Goal: Information Seeking & Learning: Learn about a topic

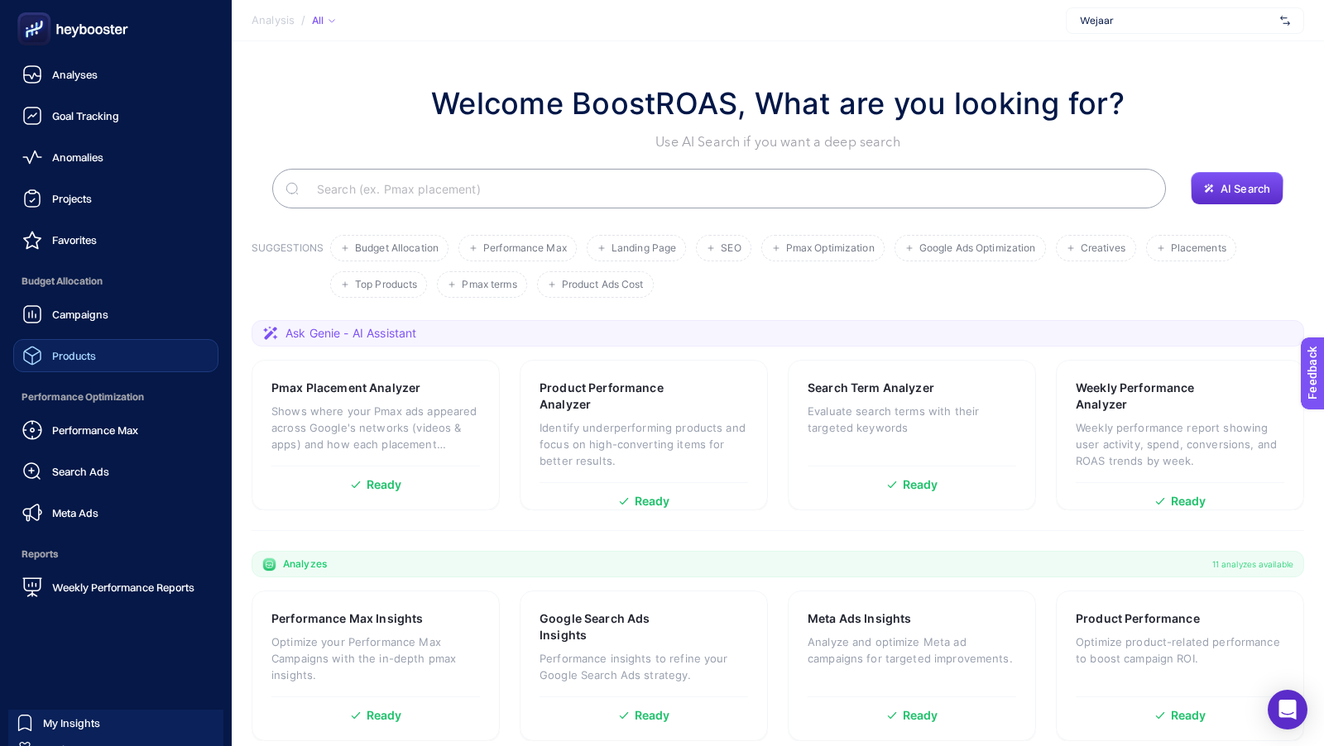
click at [62, 349] on span "Products" at bounding box center [74, 355] width 44 height 13
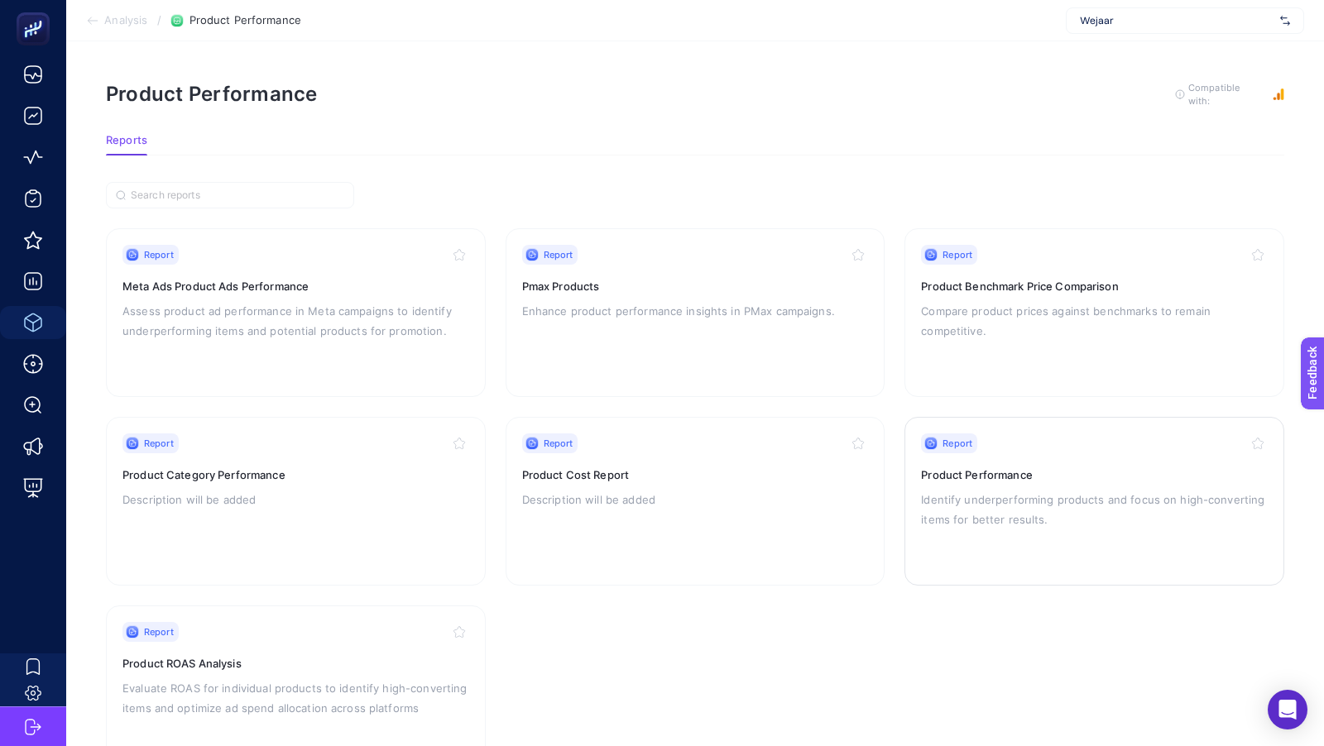
click at [937, 519] on p "Identify underperforming products and focus on high-converting items for better…" at bounding box center [1094, 510] width 347 height 40
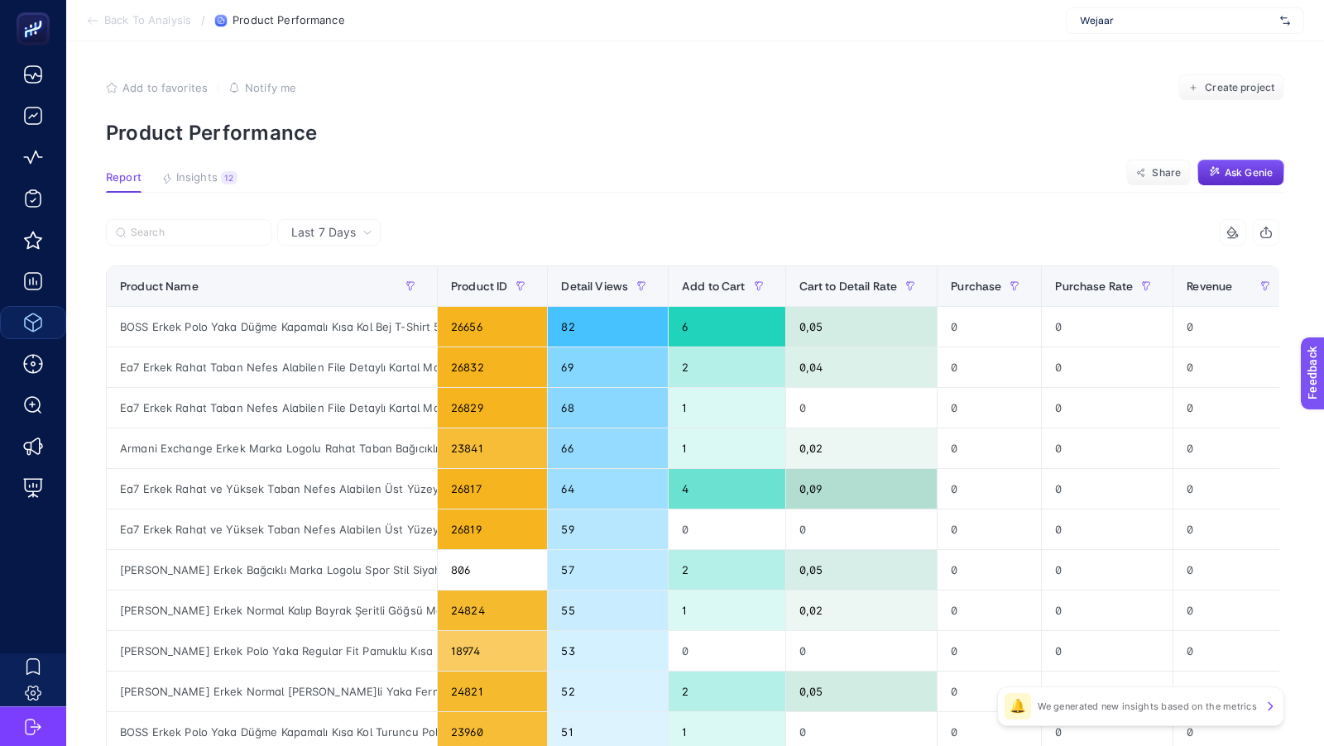
click at [335, 240] on span "Last 7 Days" at bounding box center [323, 232] width 65 height 17
click at [334, 299] on li "Last 30 Days" at bounding box center [329, 297] width 94 height 30
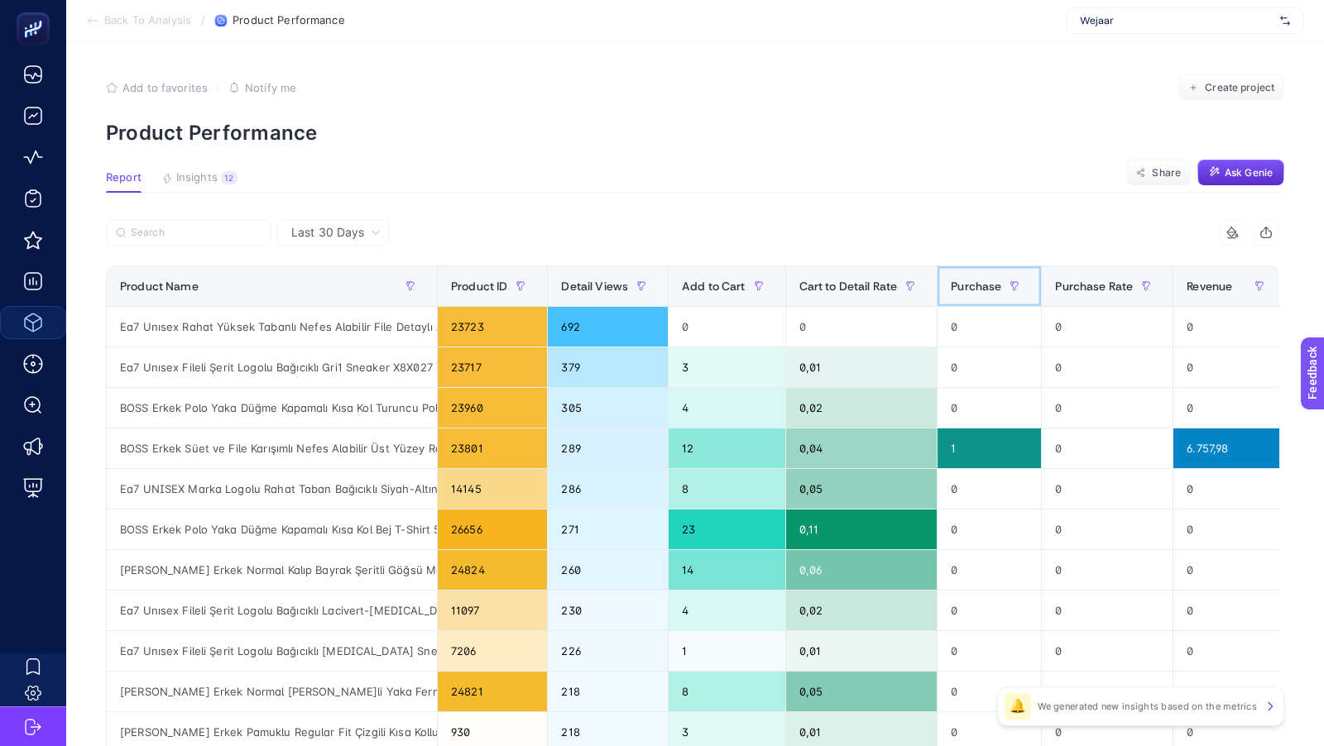
click at [964, 290] on span "Purchase" at bounding box center [976, 286] width 50 height 13
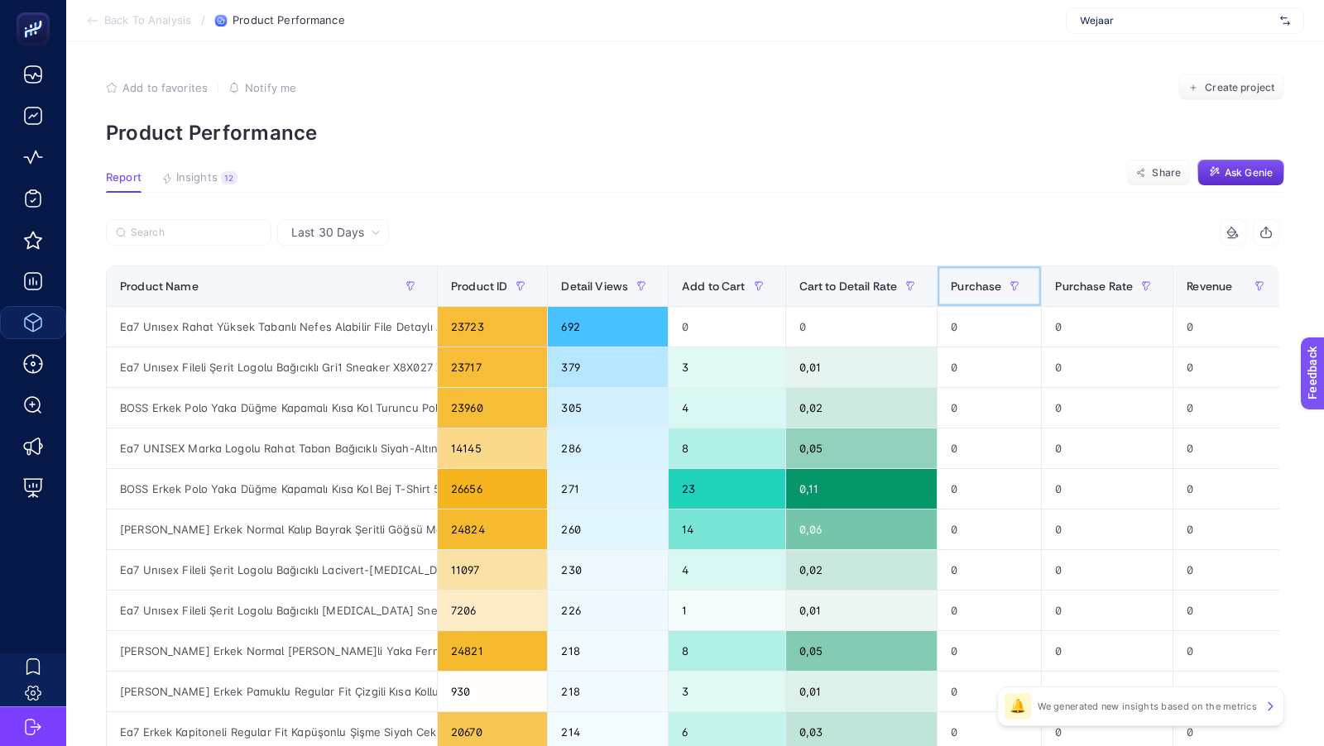
click at [964, 290] on span "Purchase" at bounding box center [976, 286] width 50 height 13
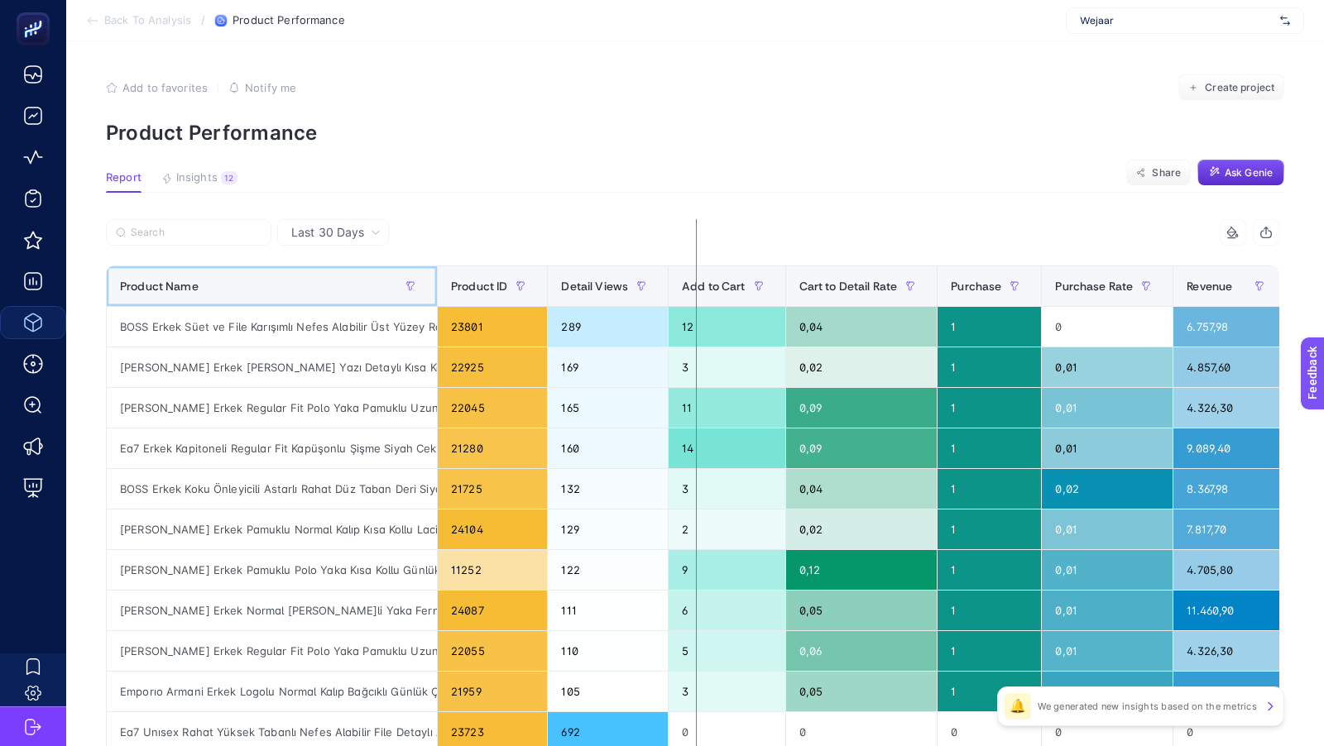
drag, startPoint x: 432, startPoint y: 273, endPoint x: 695, endPoint y: 256, distance: 263.7
click at [695, 256] on div "7 items selected Product Name Product ID Detail Views Add to Cart Cart to Detai…" at bounding box center [693, 710] width 1174 height 983
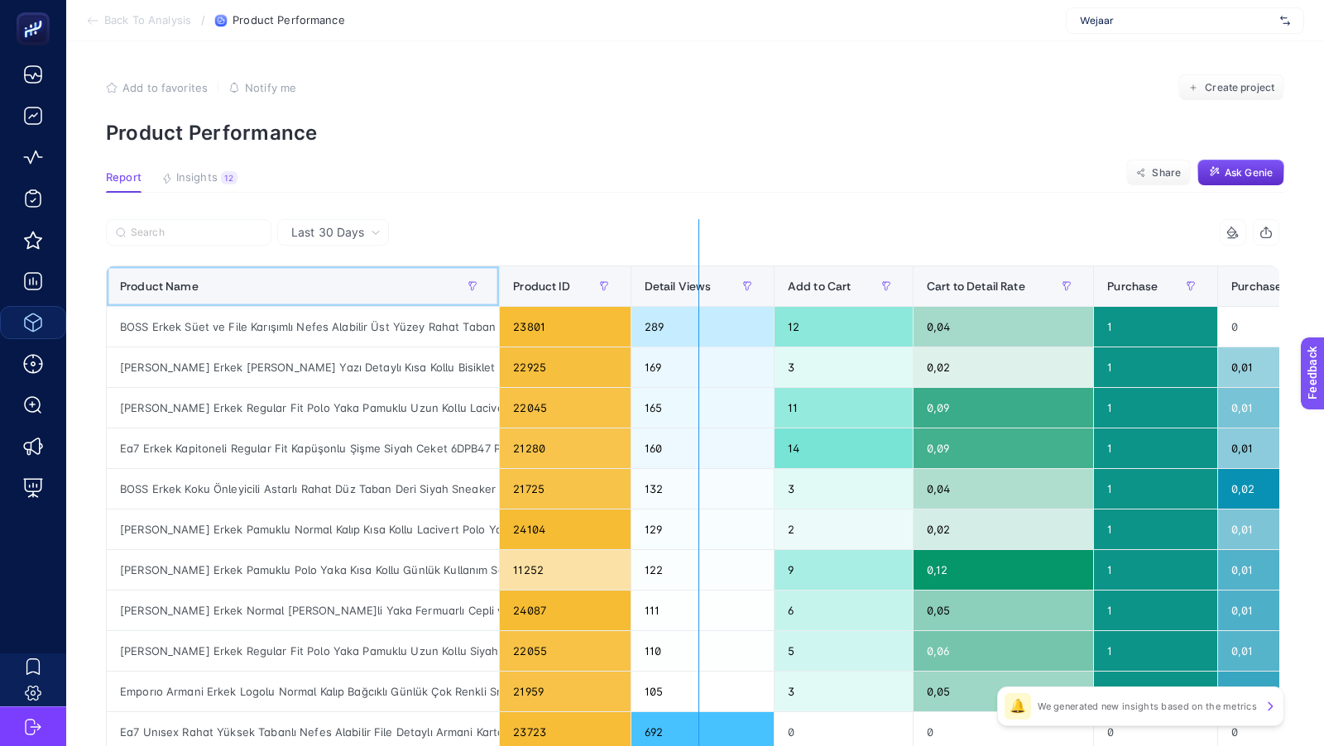
drag, startPoint x: 497, startPoint y: 275, endPoint x: 703, endPoint y: 275, distance: 205.2
click at [703, 275] on div "7 items selected Product Name Product ID Detail Views Add to Cart Cart to Detai…" at bounding box center [693, 710] width 1174 height 983
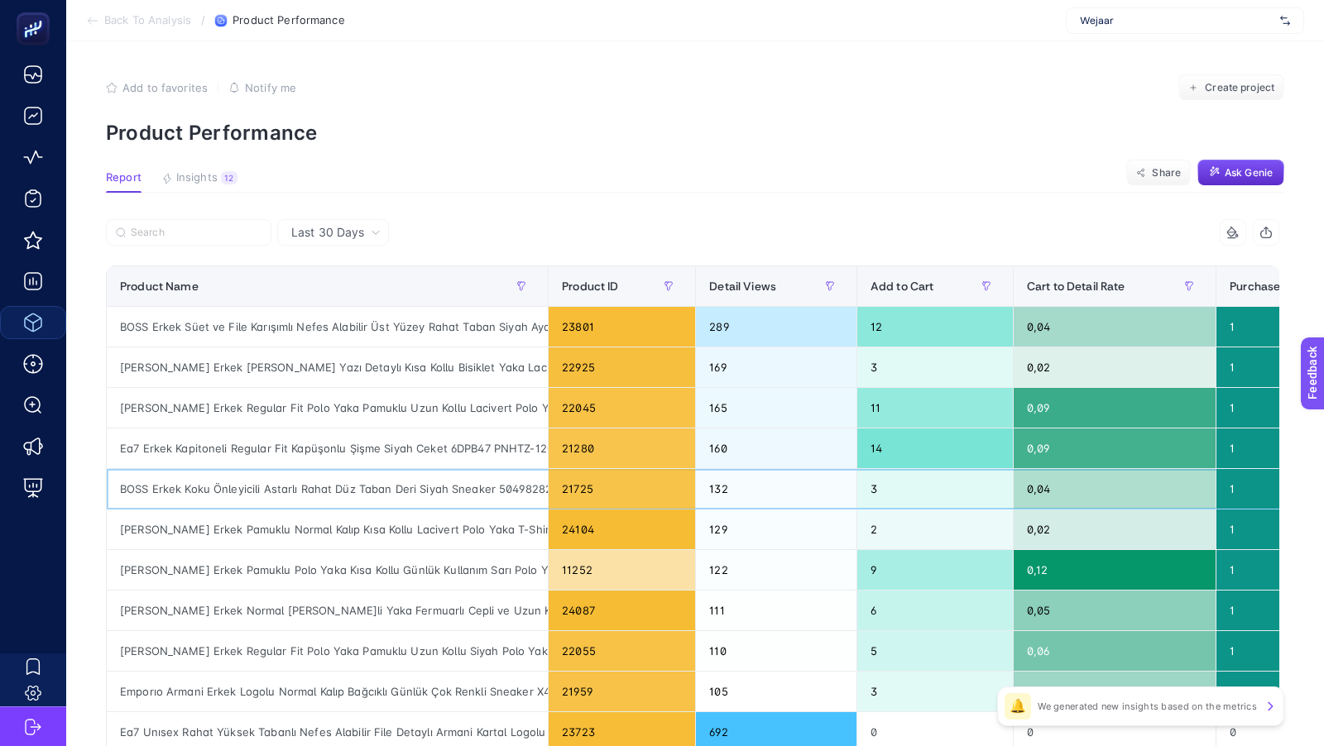
click at [472, 485] on div "BOSS Erkek Koku Önleyicili Astarlı Rahat Düz Taban Deri Siyah Sneaker 50498282-…" at bounding box center [327, 489] width 441 height 40
click at [462, 334] on div "BOSS Erkek Süet ve File Karışımlı Nefes Alabilir Üst Yüzey Rahat Taban Siyah Ay…" at bounding box center [327, 327] width 441 height 40
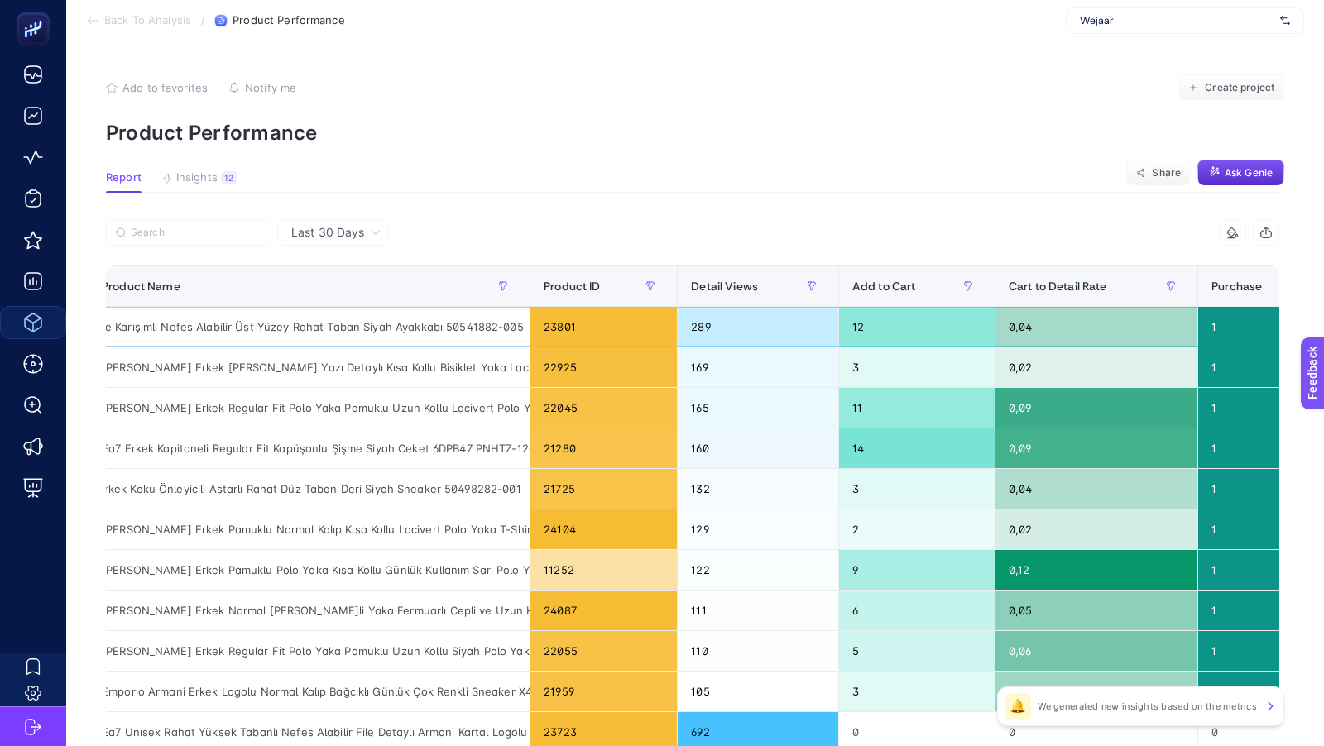
scroll to position [0, 0]
